Goal: Check status

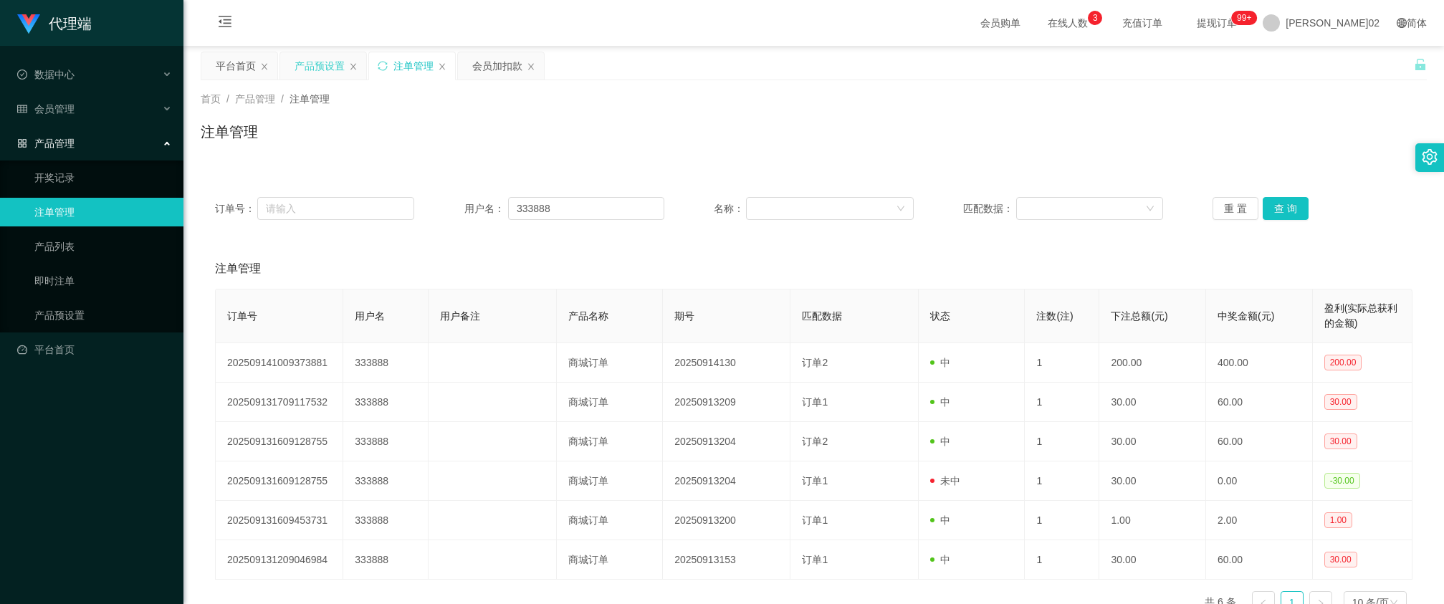
click at [312, 62] on div "产品预设置" at bounding box center [319, 65] width 50 height 27
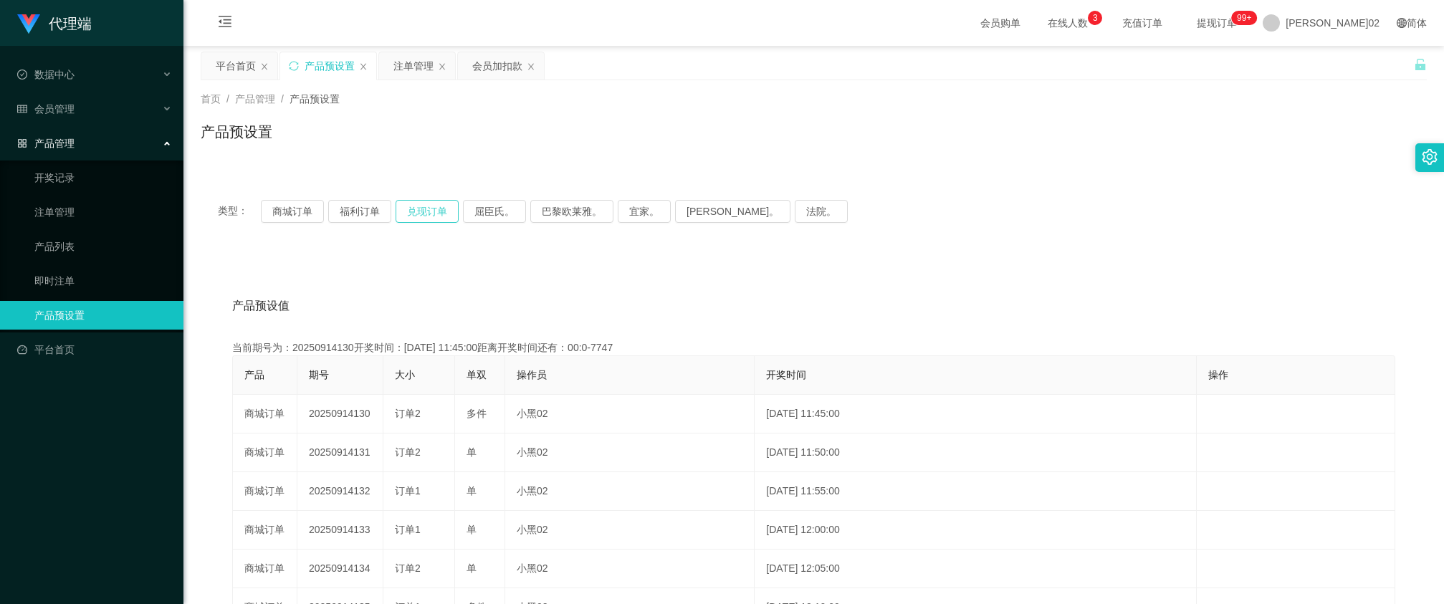
click at [434, 206] on button "兑现订单" at bounding box center [426, 211] width 63 height 23
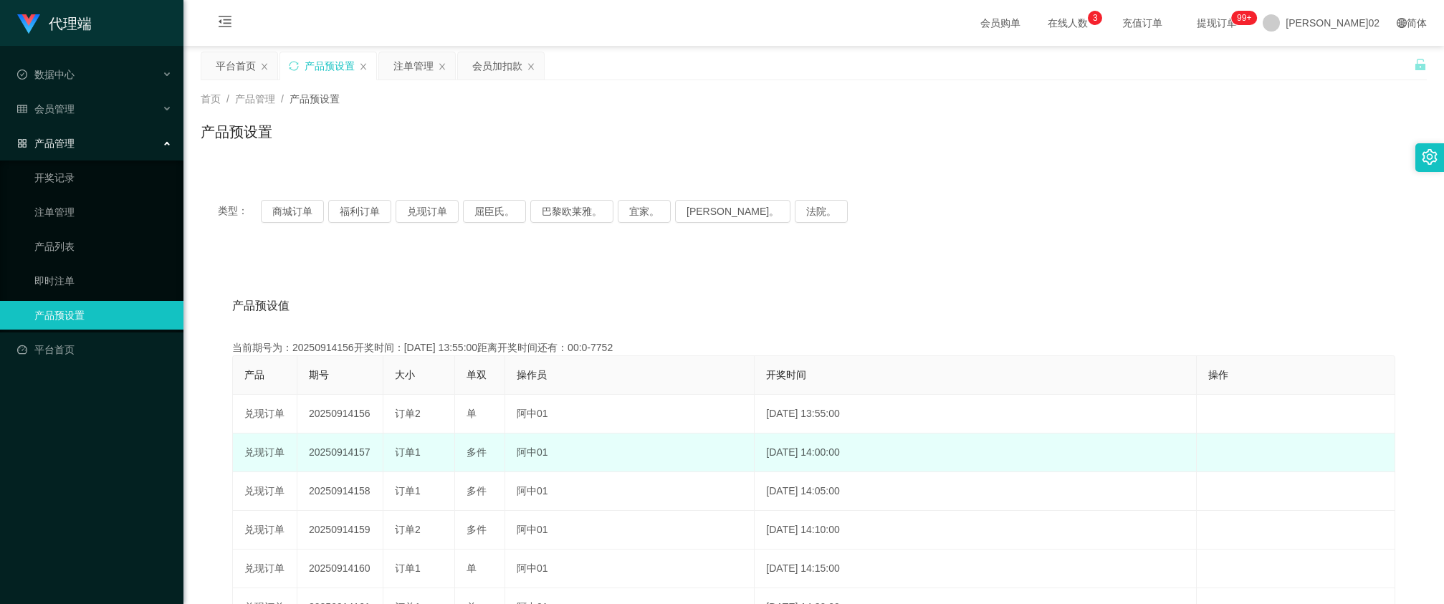
click at [320, 449] on td "20250914157" at bounding box center [340, 452] width 86 height 39
copy td "20250914157"
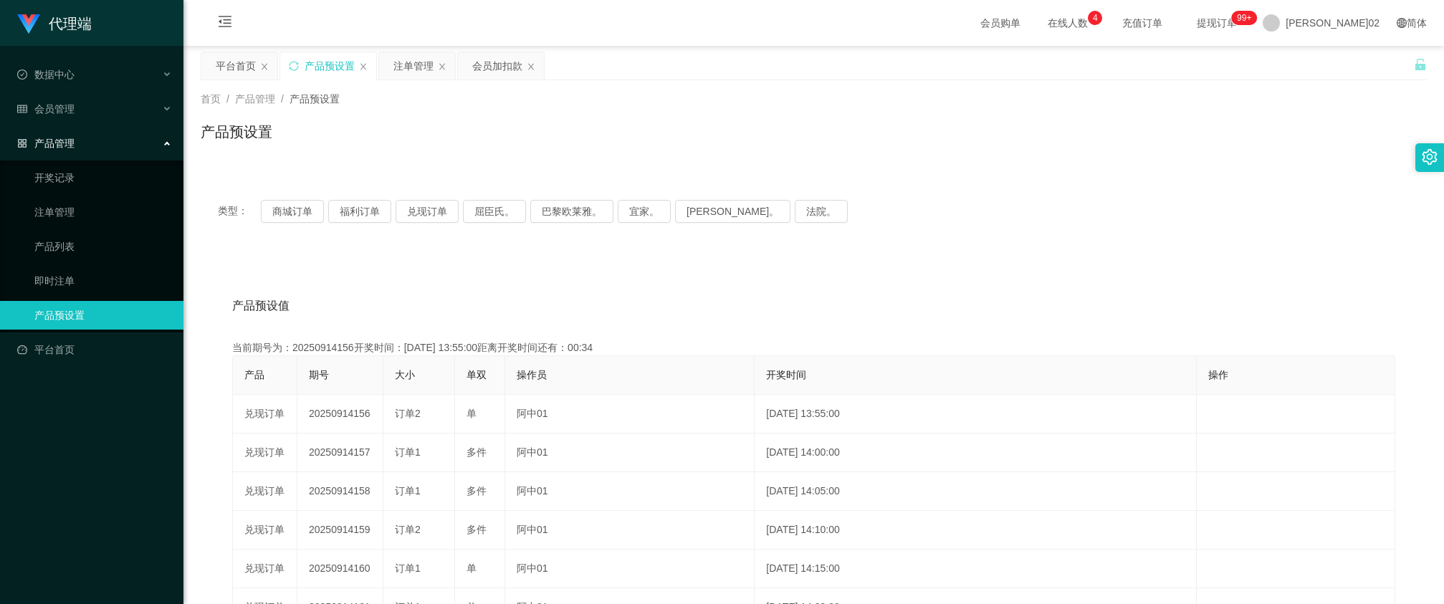
click at [267, 277] on div "产品预设值 添加期号 当前期号为：20250914156开奖时间：[DATE] 13:55:00距离开奖时间还有：00:34 产品 期号 大小 单双 操作员 …" at bounding box center [814, 549] width 1226 height 590
drag, startPoint x: 389, startPoint y: 212, endPoint x: 411, endPoint y: 213, distance: 21.5
click at [409, 213] on div "类型： 商城订单 福利订单 兑现订单 屈臣氏。 巴黎欧莱雅。 宜家。 [PERSON_NAME]。 法院。" at bounding box center [813, 211] width 1191 height 23
click at [413, 213] on button "兑现订单" at bounding box center [426, 211] width 63 height 23
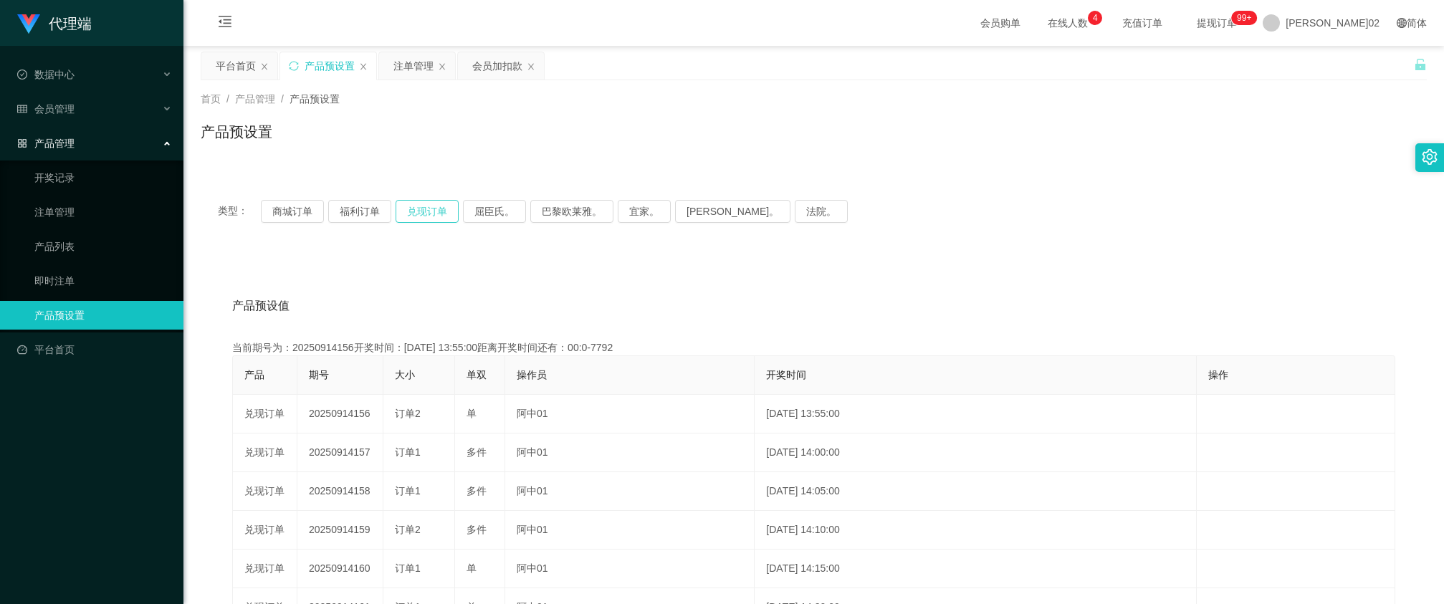
click at [441, 211] on button "兑现订单" at bounding box center [426, 211] width 63 height 23
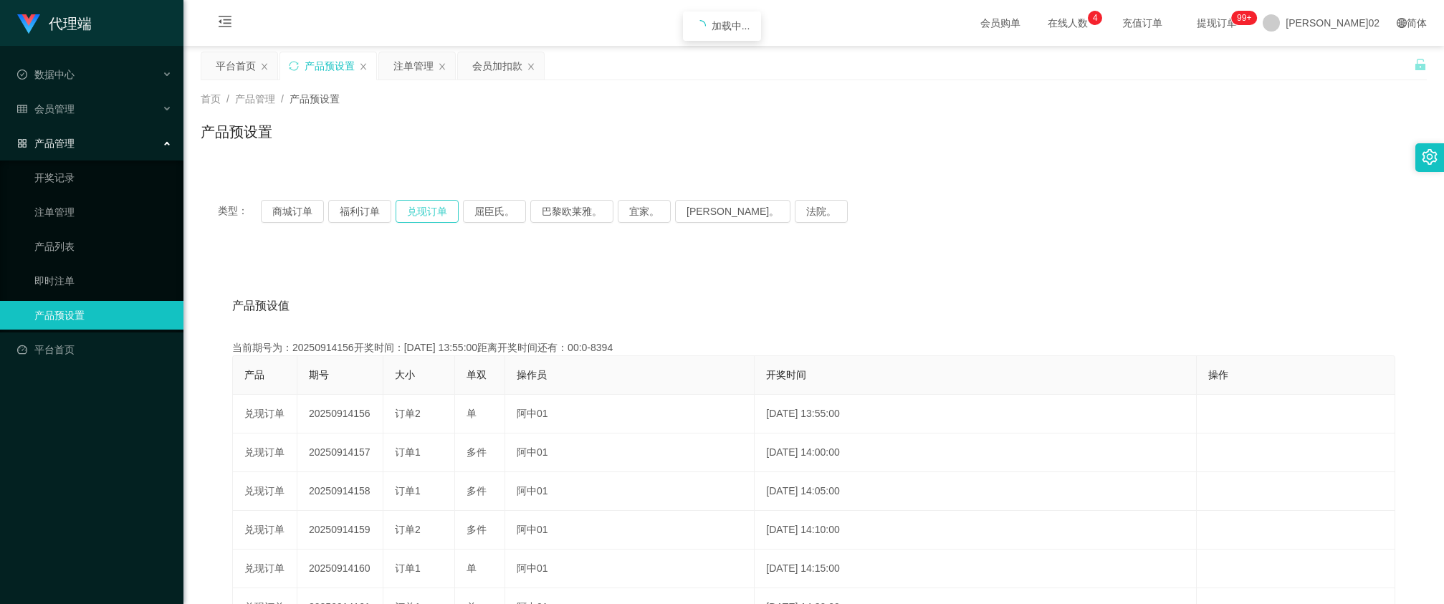
click at [441, 211] on button "兑现订单" at bounding box center [426, 211] width 63 height 23
click at [431, 278] on div "产品预设值 添加期号 当前期号为：20250914156开奖时间：[DATE] 13:55:00距离开奖时间还有：00:0-13 产品 期号 大小 单双 操作…" at bounding box center [814, 549] width 1226 height 590
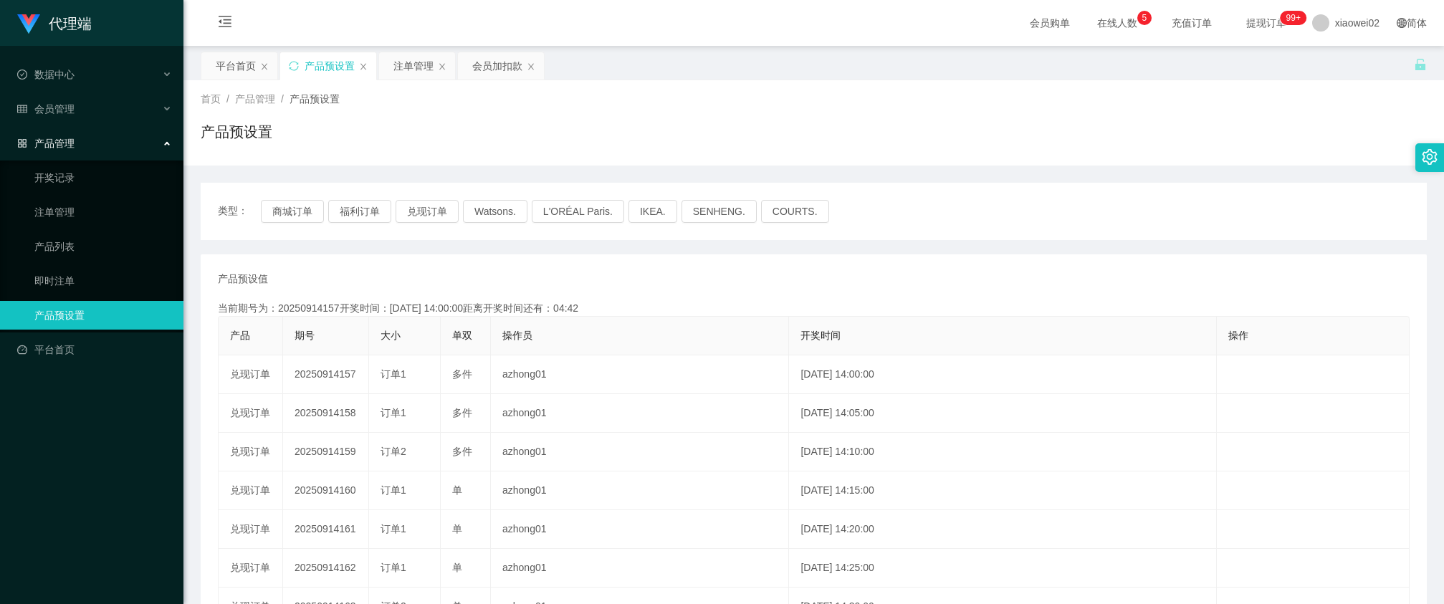
click at [433, 208] on button "兑现订单" at bounding box center [426, 211] width 63 height 23
drag, startPoint x: 420, startPoint y: 69, endPoint x: 499, endPoint y: 1, distance: 104.2
click at [419, 67] on div "注单管理" at bounding box center [413, 65] width 40 height 27
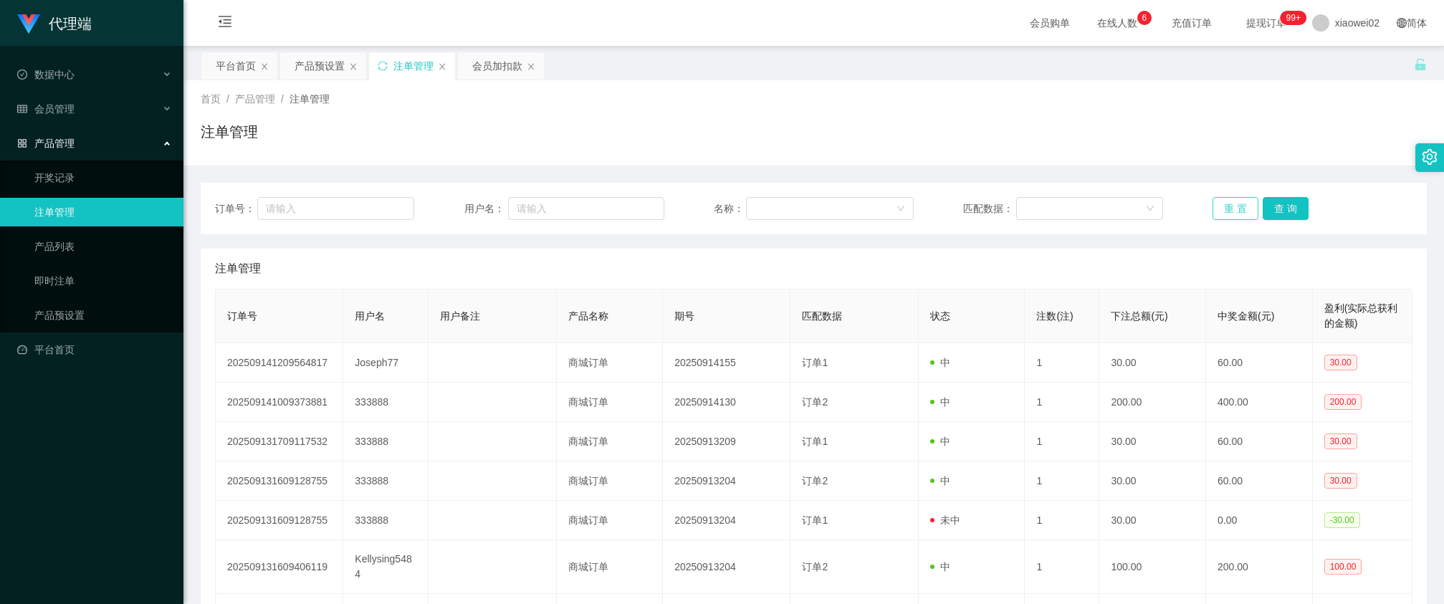
click at [1231, 201] on button "重 置" at bounding box center [1235, 208] width 46 height 23
click at [600, 219] on input "text" at bounding box center [586, 208] width 156 height 23
type input "3"
type input "333888"
click at [1265, 198] on button "查 询" at bounding box center [1285, 208] width 46 height 23
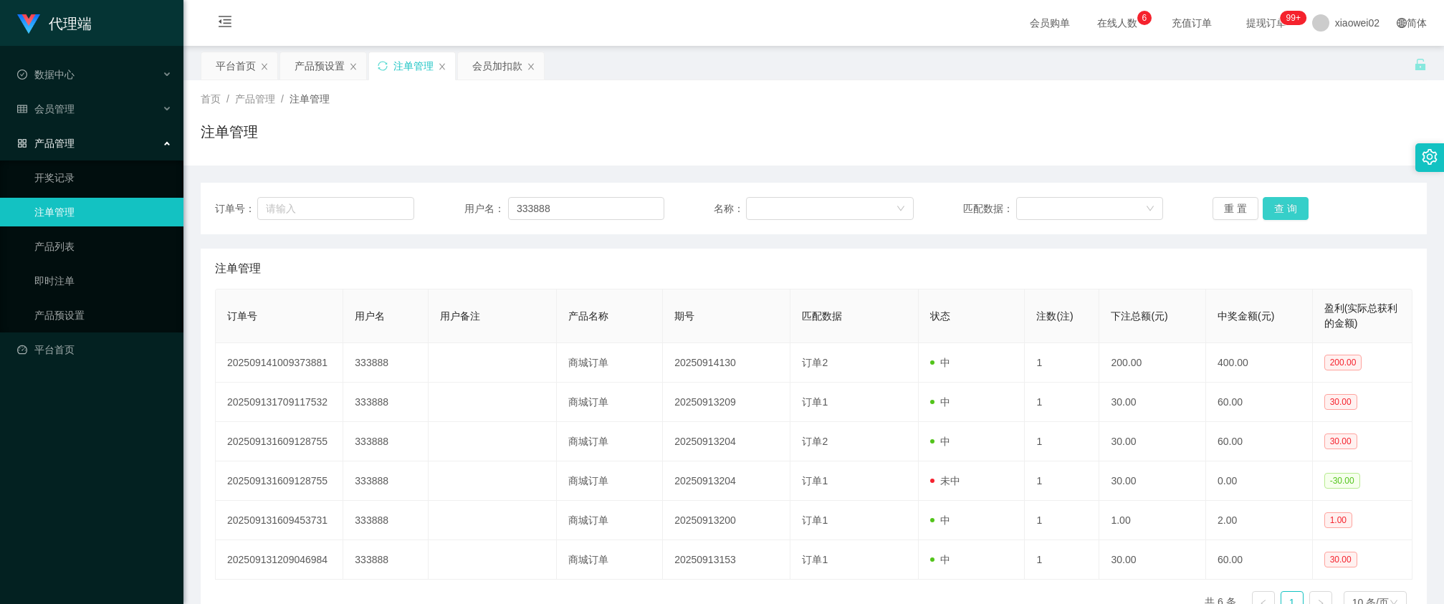
click at [1262, 209] on button "查 询" at bounding box center [1285, 208] width 46 height 23
drag, startPoint x: 1280, startPoint y: 209, endPoint x: 1317, endPoint y: 130, distance: 87.8
click at [1282, 206] on button "查 询" at bounding box center [1285, 208] width 46 height 23
click at [1282, 202] on button "查 询" at bounding box center [1285, 208] width 46 height 23
click at [1280, 137] on div "注单管理" at bounding box center [814, 137] width 1226 height 33
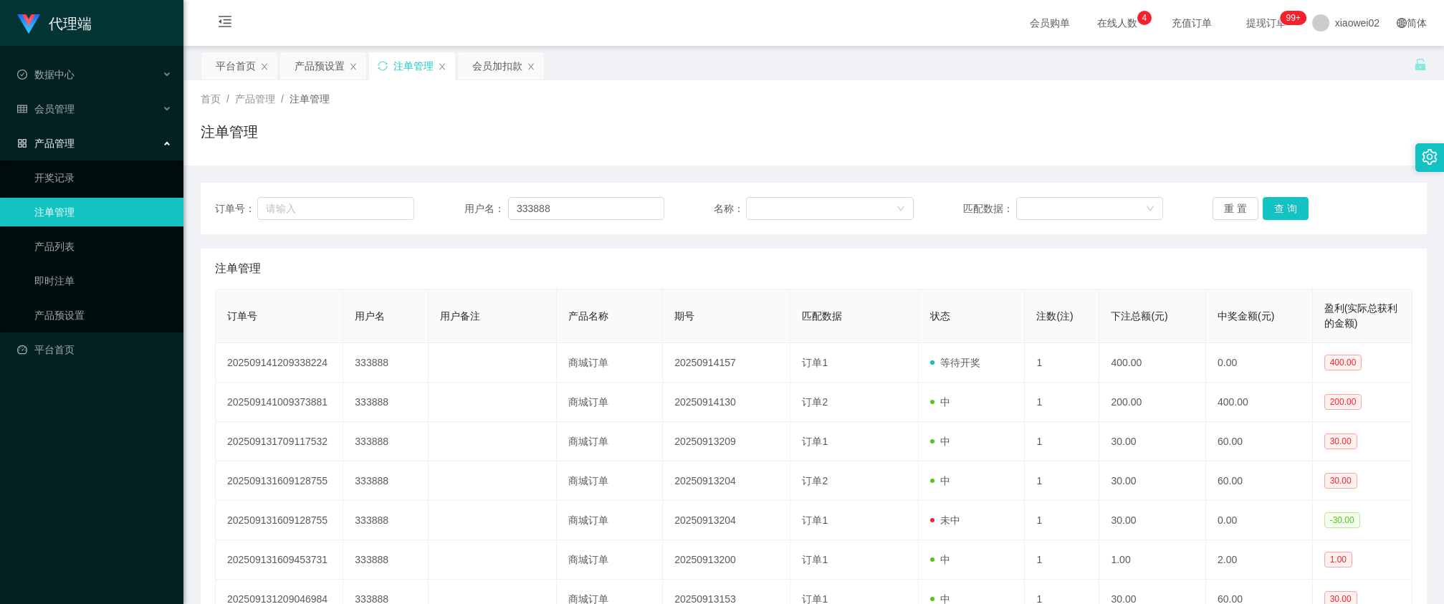
click at [1286, 226] on div "订单号： 用户名： 333888 名称： 匹配数据： 重 置 查 询" at bounding box center [814, 209] width 1226 height 52
click at [1284, 208] on button "查 询" at bounding box center [1285, 208] width 46 height 23
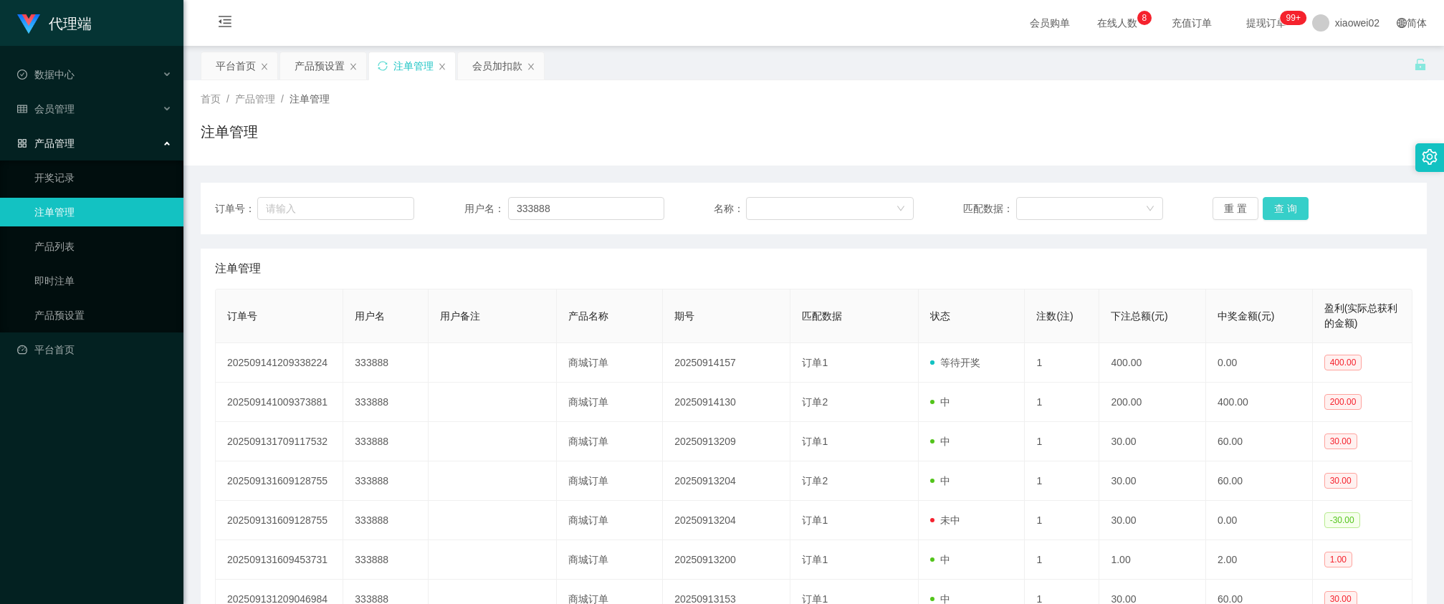
click at [1266, 206] on button "查 询" at bounding box center [1285, 208] width 46 height 23
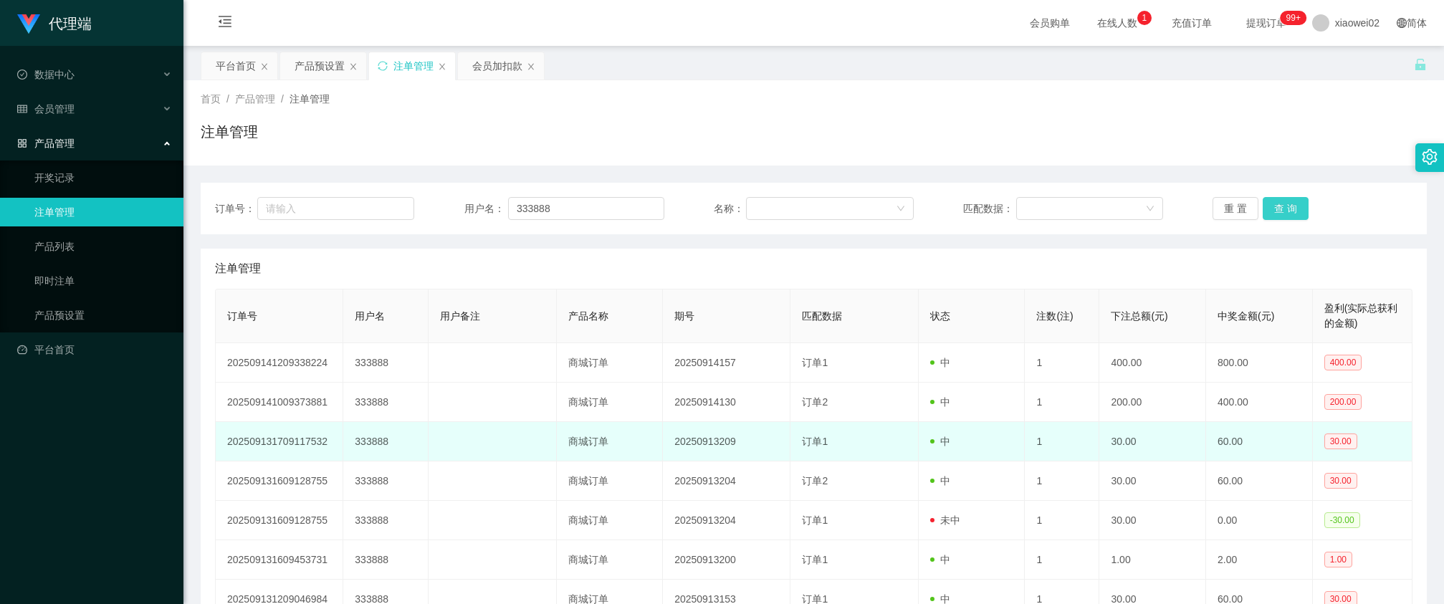
scroll to position [130, 0]
